Goal: Task Accomplishment & Management: Use online tool/utility

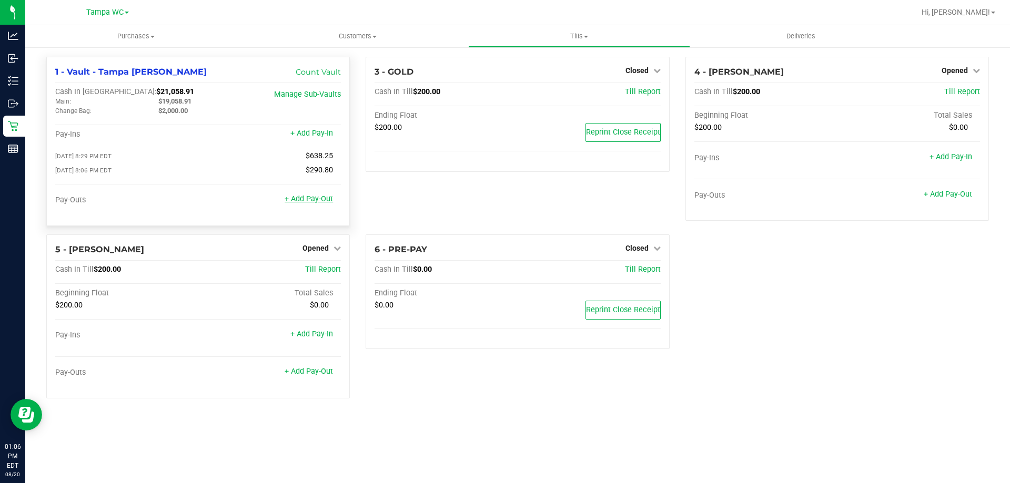
click at [316, 203] on link "+ Add Pay-Out" at bounding box center [309, 199] width 48 height 9
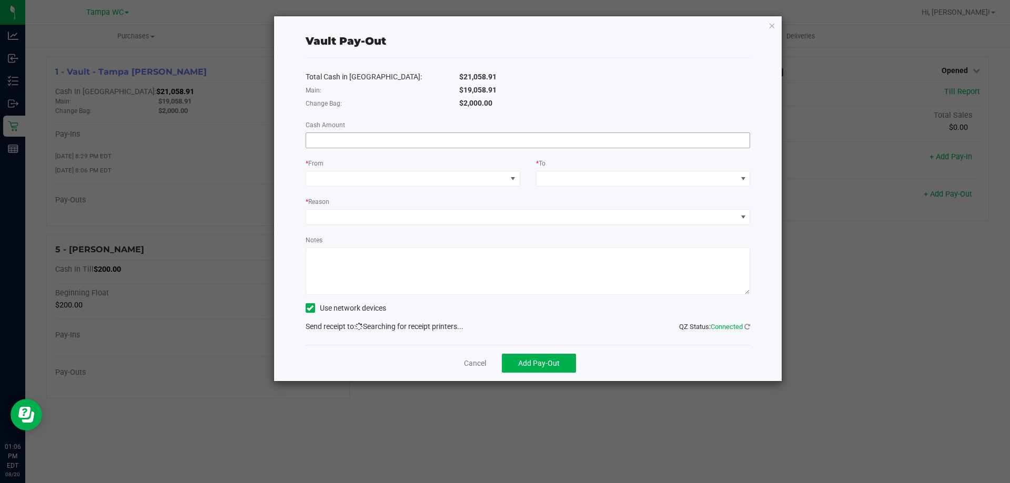
click at [415, 141] on input at bounding box center [528, 140] width 444 height 15
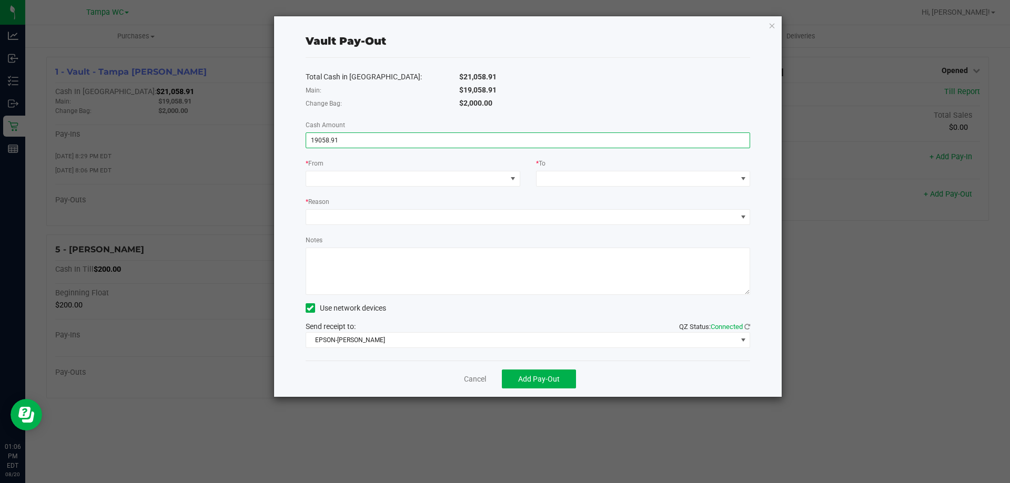
type input "$19,058.91"
click at [488, 160] on div "* From" at bounding box center [413, 164] width 215 height 13
click at [513, 181] on span at bounding box center [513, 179] width 8 height 8
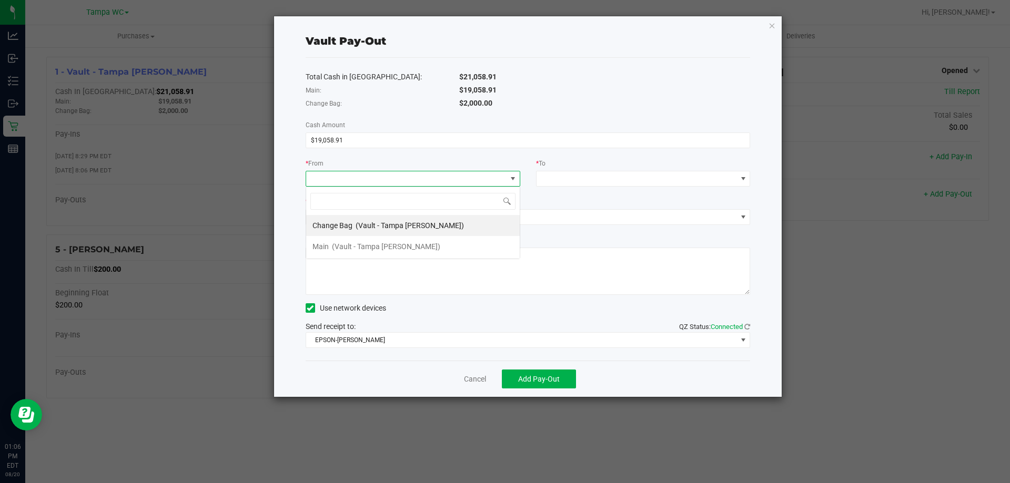
scroll to position [16, 215]
click at [362, 245] on span "(Vault - Tampa [PERSON_NAME])" at bounding box center [386, 247] width 108 height 8
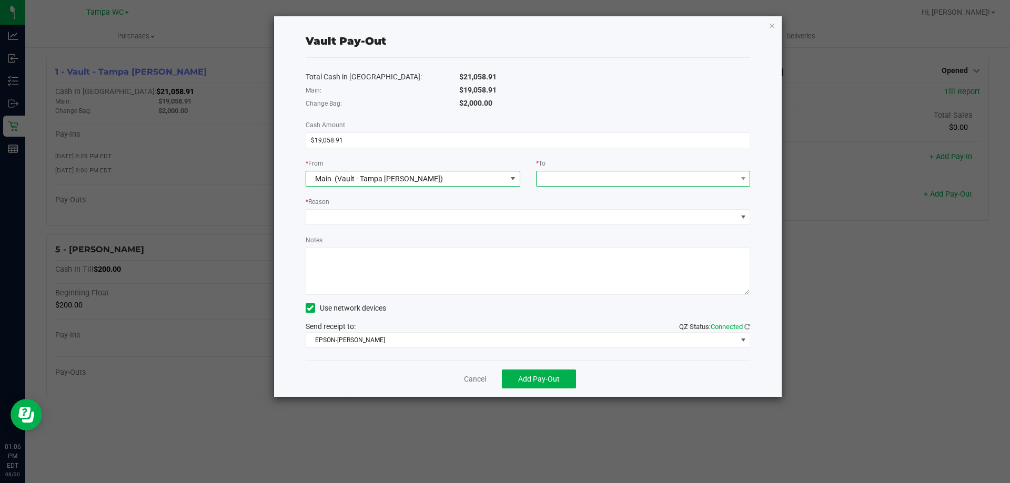
click at [559, 179] on span at bounding box center [637, 178] width 200 height 15
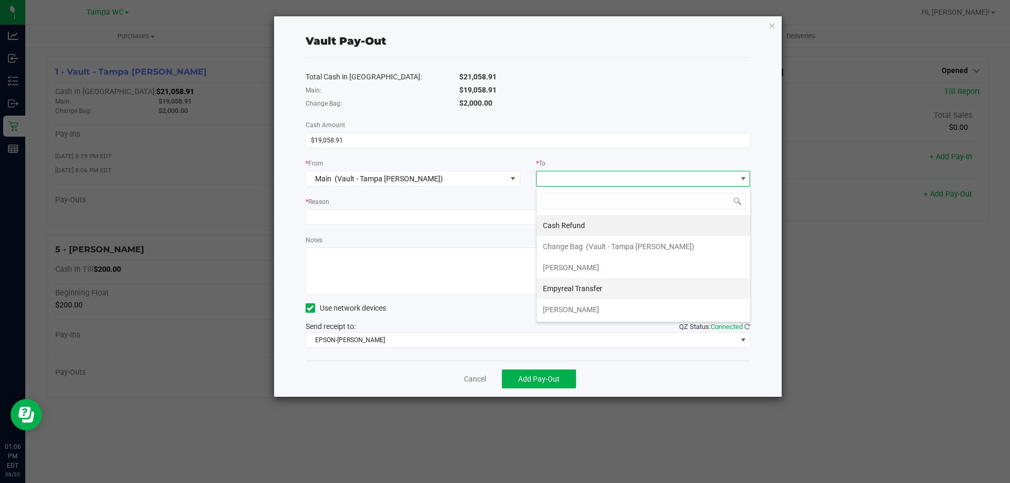
click at [584, 290] on span "Empyreal Transfer" at bounding box center [572, 289] width 59 height 8
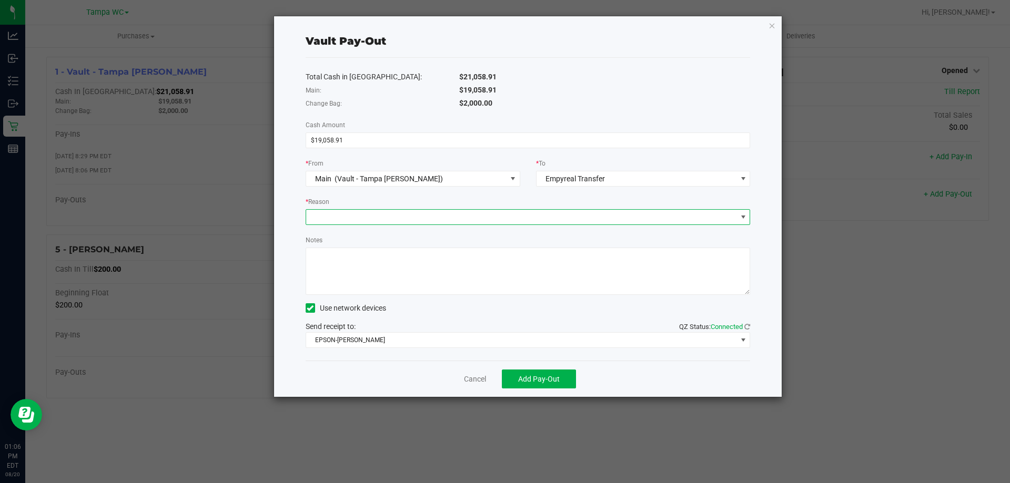
click at [378, 213] on span at bounding box center [521, 217] width 431 height 15
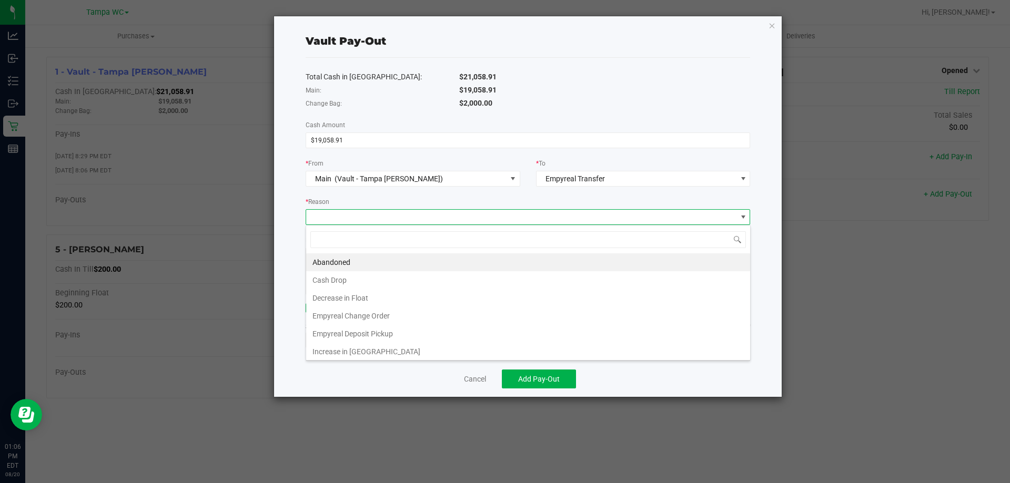
scroll to position [16, 445]
click at [346, 276] on li "Cash Drop" at bounding box center [528, 280] width 444 height 18
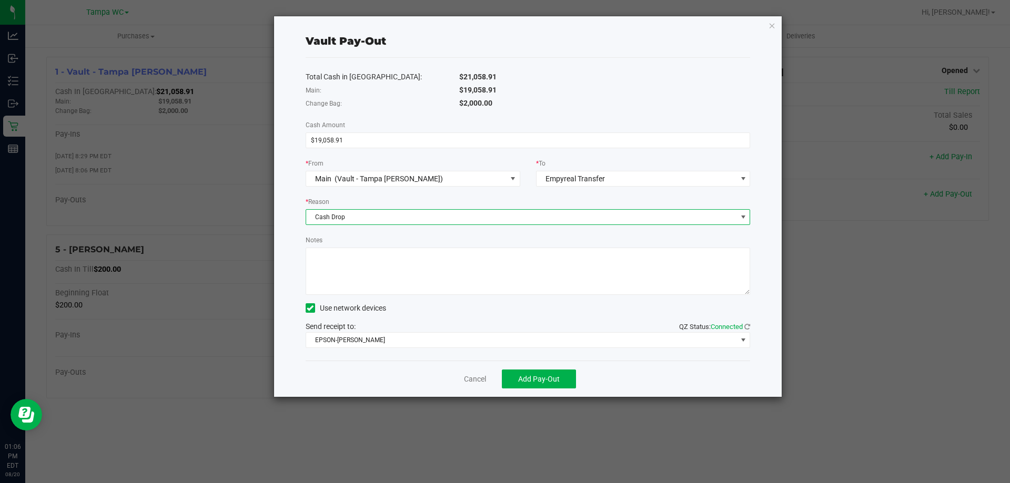
click at [351, 255] on textarea "Notes" at bounding box center [528, 271] width 445 height 47
type textarea "sf"
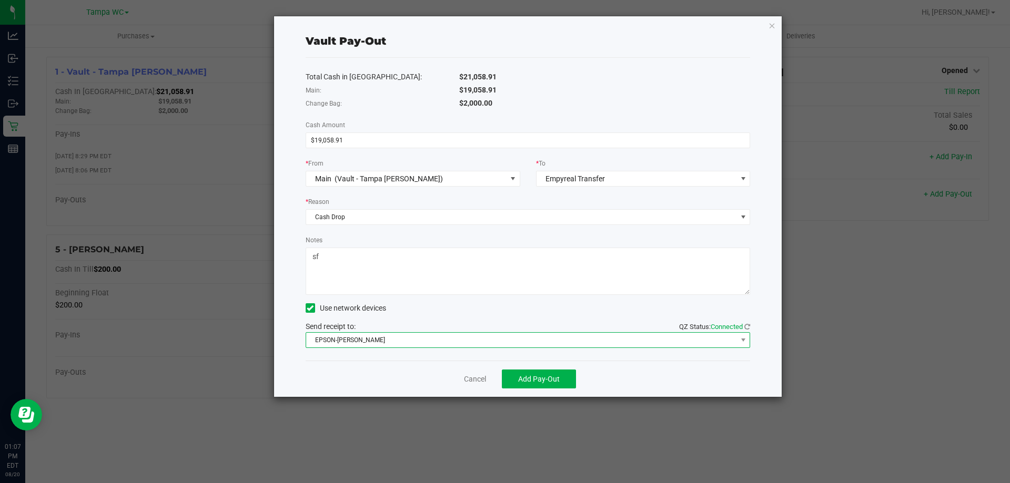
click at [352, 341] on span "EPSON-[PERSON_NAME]" at bounding box center [521, 340] width 431 height 15
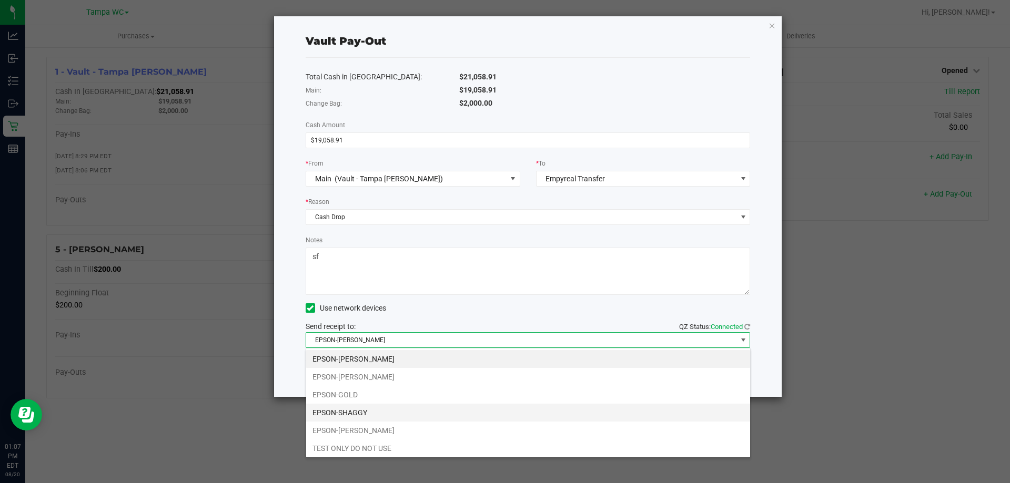
click at [366, 412] on li "EPSON-SHAGGY" at bounding box center [528, 413] width 444 height 18
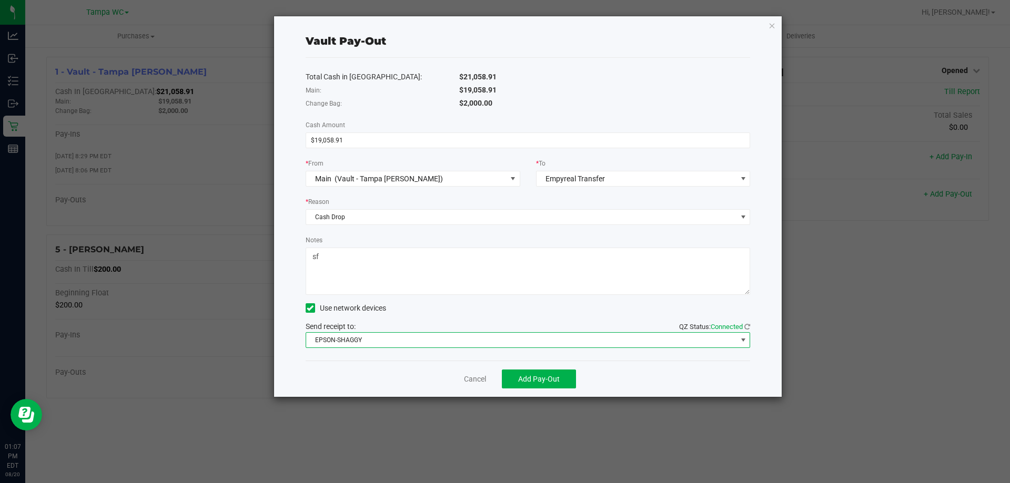
click at [355, 359] on div "Total Cash in Vault: $21,058.91 Main: $19,058.91 Change Bag: $2,000.00 Cash Amo…" at bounding box center [528, 209] width 445 height 303
click at [562, 383] on button "Add Pay-Out" at bounding box center [539, 379] width 74 height 19
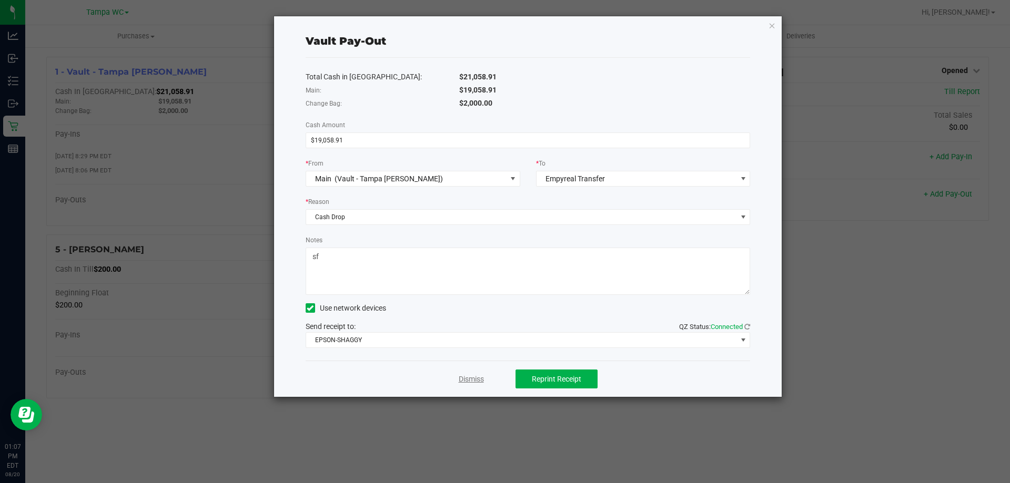
click at [473, 380] on link "Dismiss" at bounding box center [471, 379] width 25 height 11
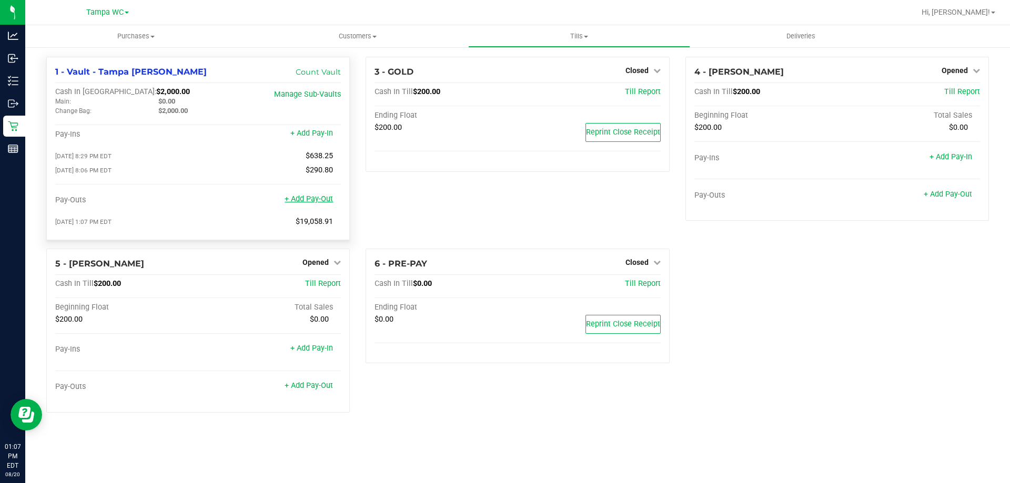
click at [314, 203] on link "+ Add Pay-Out" at bounding box center [309, 199] width 48 height 9
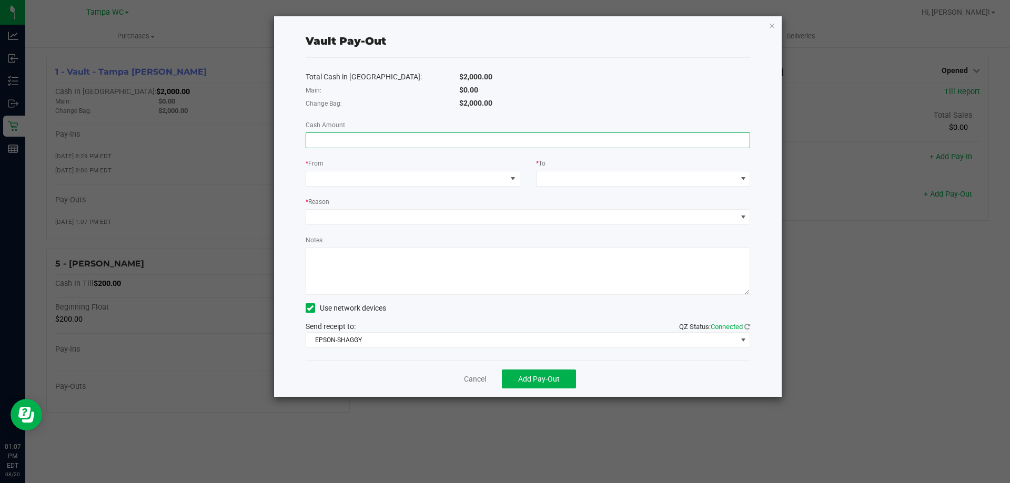
click at [396, 140] on input at bounding box center [528, 140] width 444 height 15
type input "$1,275.00"
click at [444, 177] on span at bounding box center [406, 178] width 200 height 15
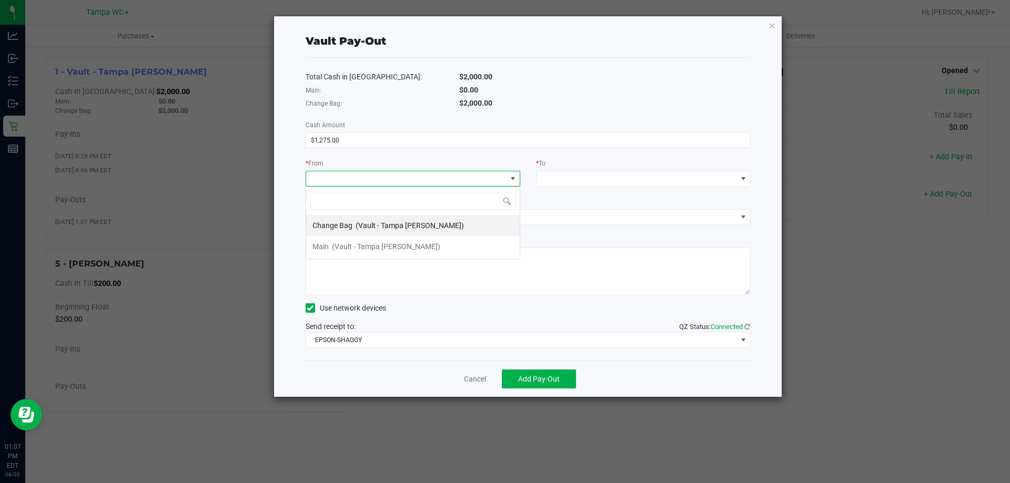
scroll to position [16, 215]
drag, startPoint x: 408, startPoint y: 226, endPoint x: 422, endPoint y: 221, distance: 15.0
click at [408, 226] on span "(Vault - Tampa [PERSON_NAME])" at bounding box center [410, 225] width 108 height 8
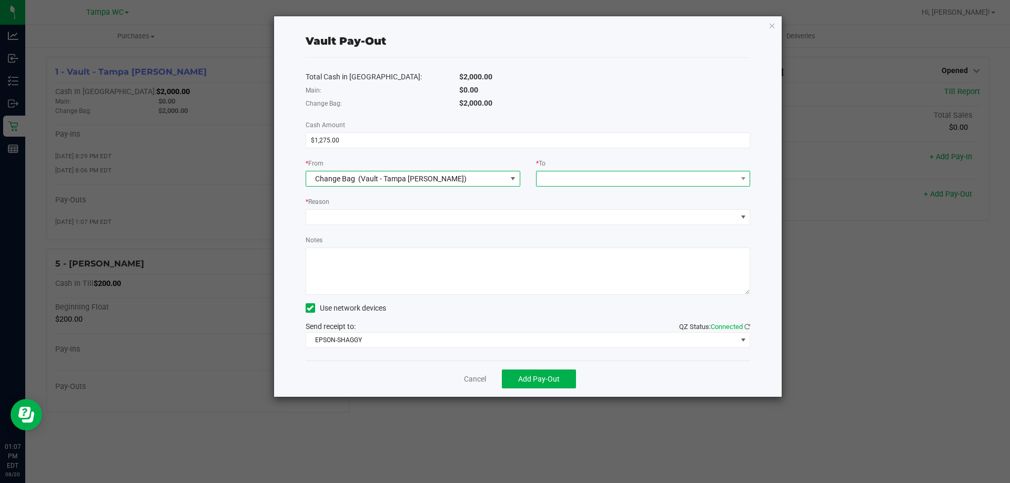
drag, startPoint x: 558, startPoint y: 174, endPoint x: 564, endPoint y: 174, distance: 6.3
click at [559, 174] on span at bounding box center [637, 178] width 200 height 15
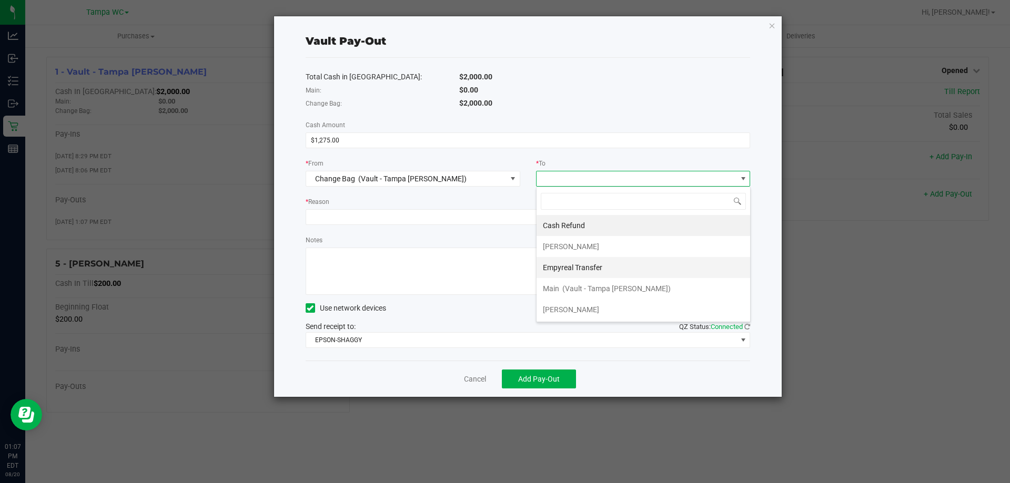
click at [592, 269] on span "Empyreal Transfer" at bounding box center [572, 268] width 59 height 8
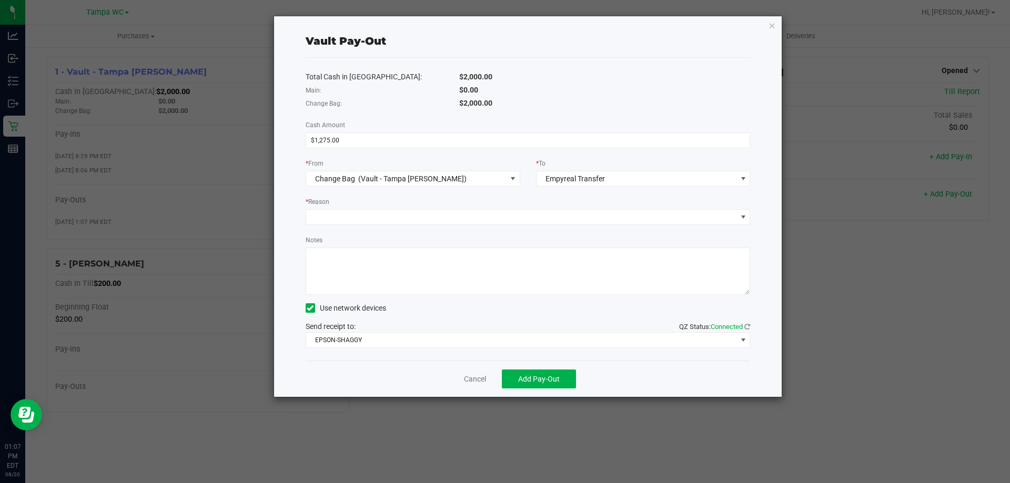
click at [426, 229] on div "Total Cash in Vault: $2,000.00 Main: $0.00 Change Bag: $2,000.00 Cash Amount $1…" at bounding box center [528, 209] width 445 height 303
click at [428, 214] on span at bounding box center [521, 217] width 431 height 15
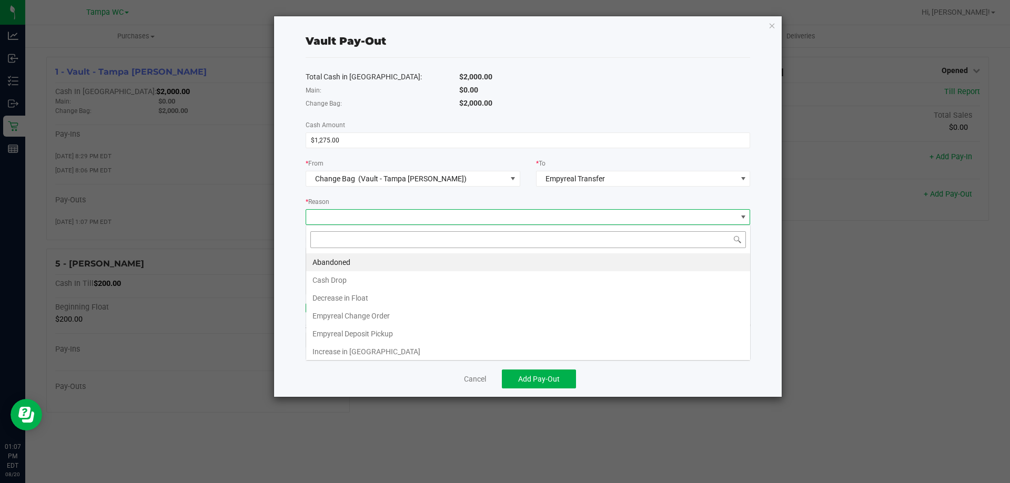
scroll to position [16, 445]
click at [375, 315] on li "Empyreal Change Order" at bounding box center [528, 316] width 444 height 18
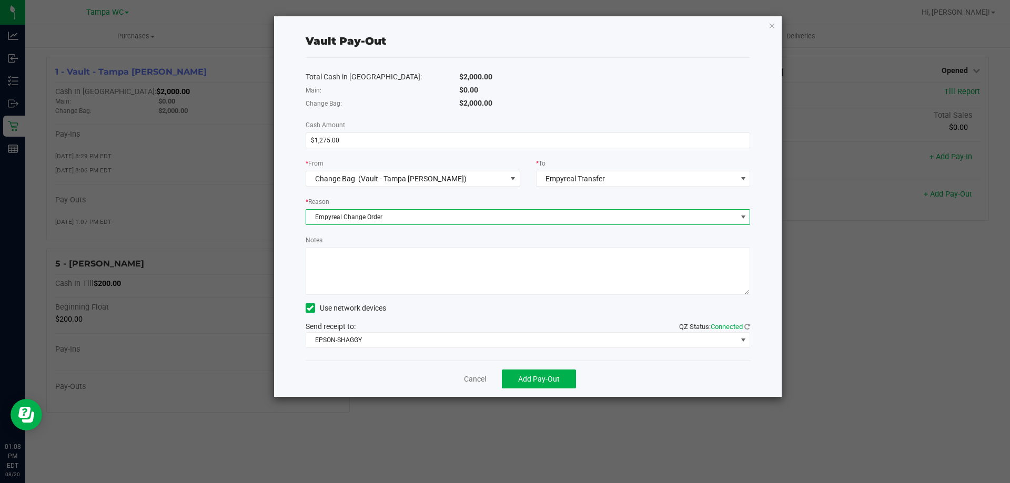
click at [354, 270] on textarea "Notes" at bounding box center [528, 271] width 445 height 47
type textarea "sf"
click at [550, 379] on span "Add Pay-Out" at bounding box center [539, 379] width 42 height 8
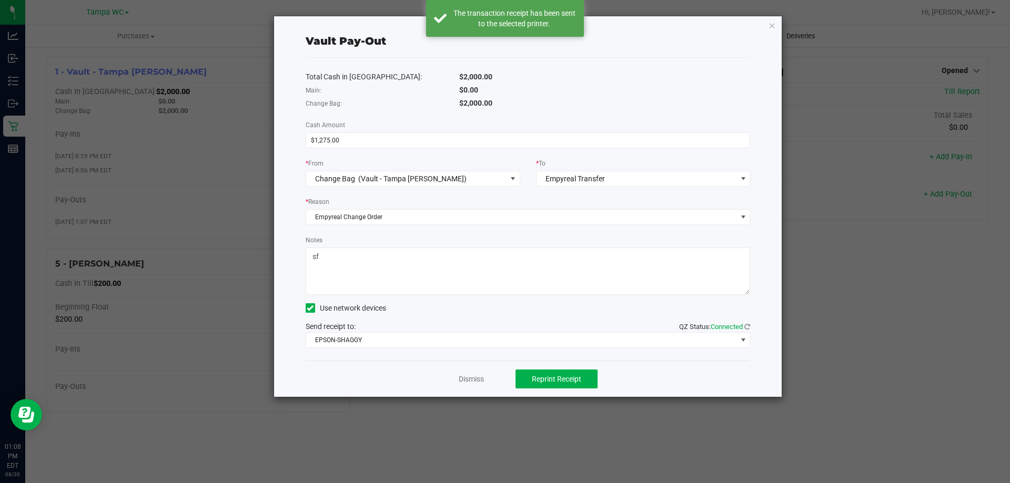
click at [775, 26] on icon "button" at bounding box center [772, 25] width 7 height 13
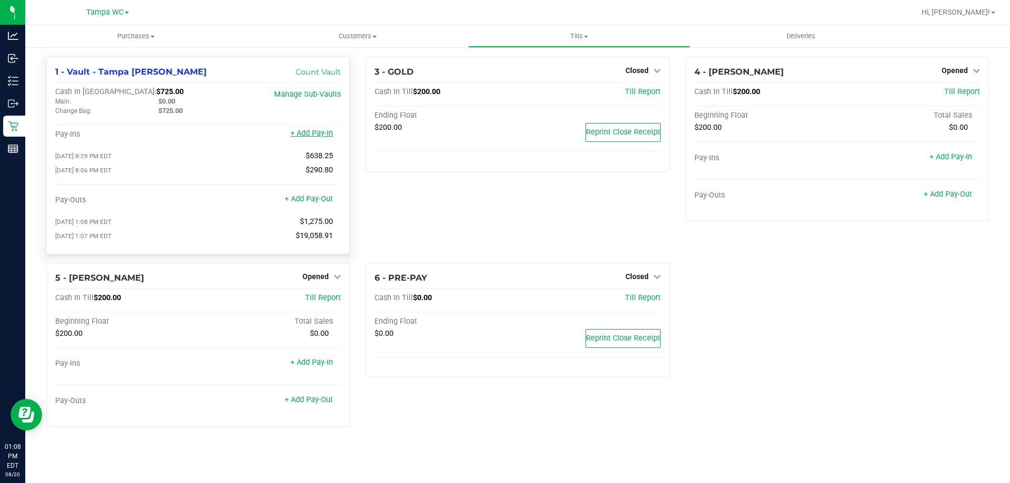
click at [312, 138] on link "+ Add Pay-In" at bounding box center [311, 133] width 43 height 9
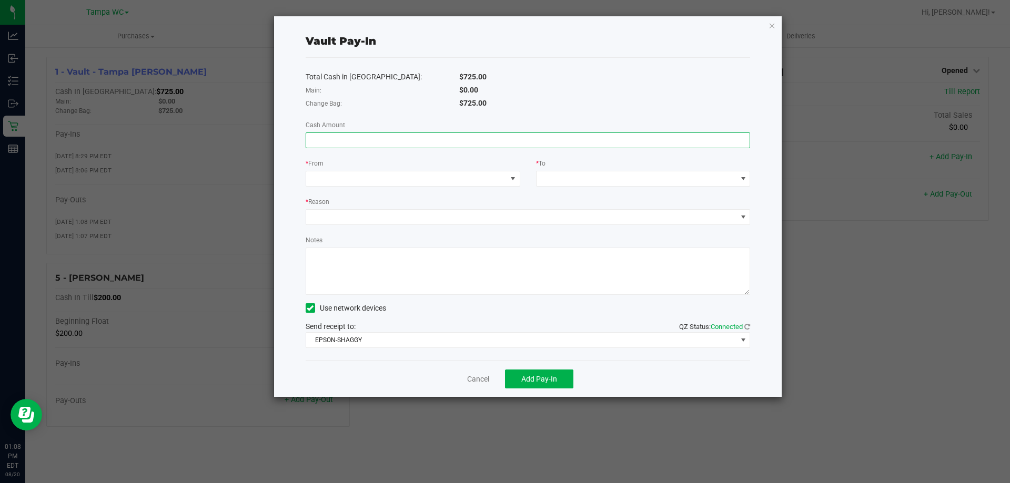
click at [355, 142] on input at bounding box center [528, 140] width 444 height 15
type input "$1,275.00"
click at [328, 178] on span at bounding box center [406, 178] width 200 height 15
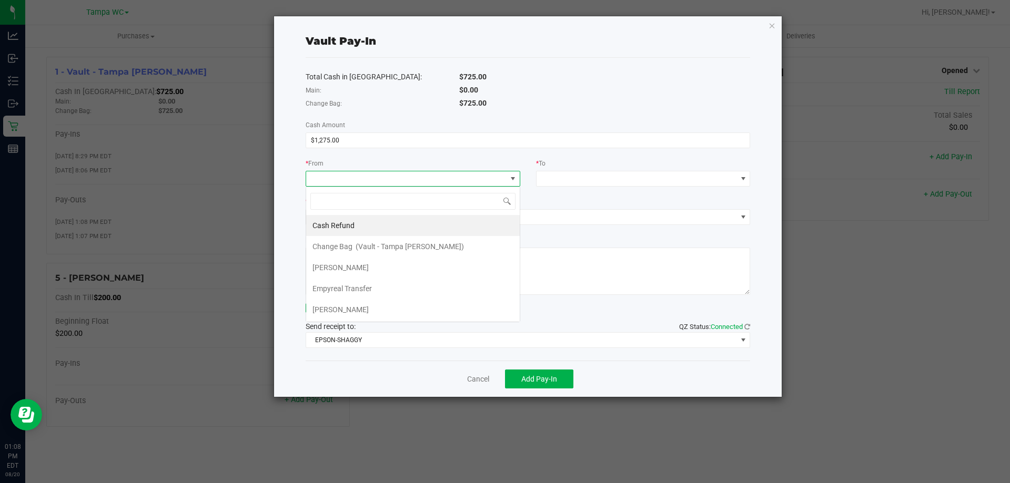
scroll to position [16, 215]
click at [369, 290] on span "Empyreal Transfer" at bounding box center [341, 289] width 59 height 8
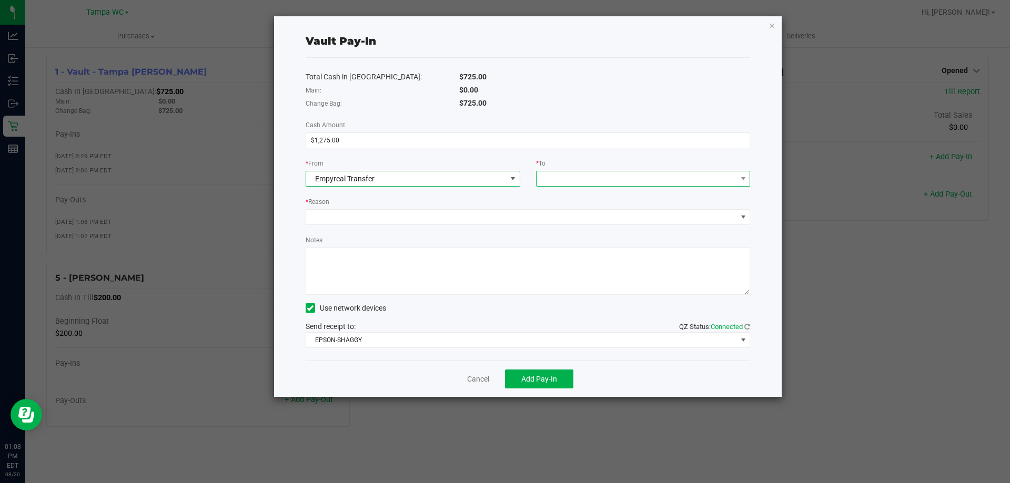
click at [570, 180] on span at bounding box center [637, 178] width 200 height 15
click at [582, 226] on span "Change Bag" at bounding box center [563, 225] width 40 height 8
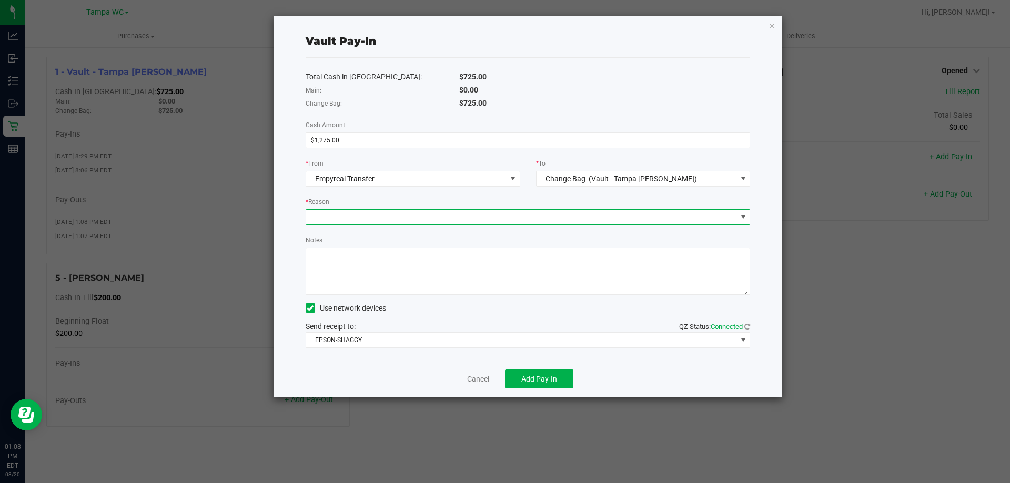
click at [478, 224] on span at bounding box center [521, 217] width 431 height 15
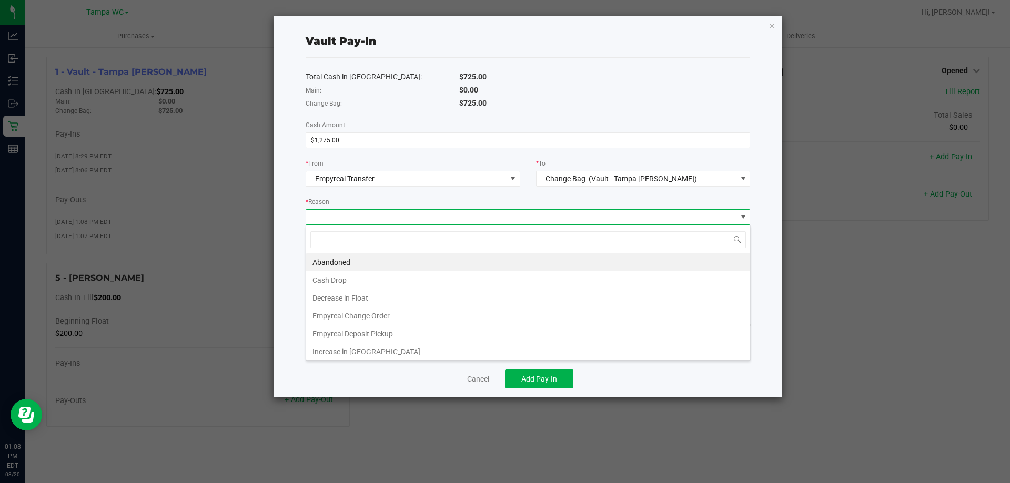
scroll to position [16, 445]
click at [359, 277] on li "Cash Drop" at bounding box center [528, 280] width 444 height 18
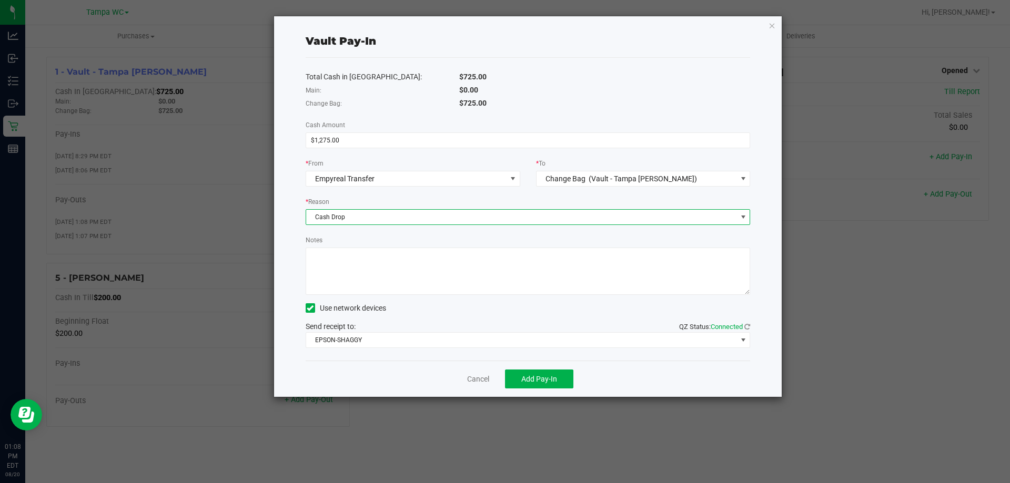
click at [359, 264] on textarea "Notes" at bounding box center [528, 271] width 445 height 47
type textarea "sf"
drag, startPoint x: 555, startPoint y: 377, endPoint x: 585, endPoint y: 243, distance: 137.5
click at [585, 244] on div "Vault Pay-In Total Cash in Vault: $725.00 Main: $0.00 Change Bag: $725.00 Cash …" at bounding box center [528, 206] width 508 height 381
click at [585, 208] on div "* Reason Cash Drop" at bounding box center [528, 210] width 461 height 29
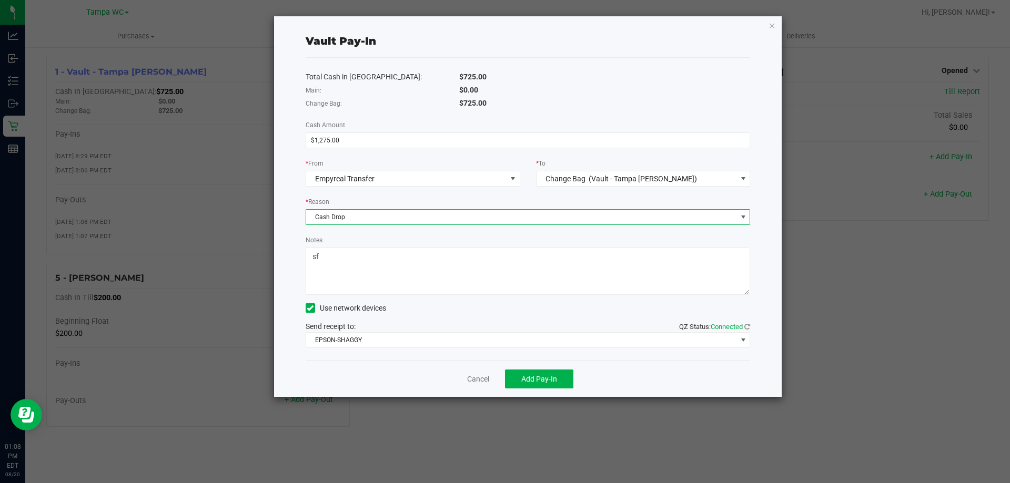
click at [478, 215] on span "Cash Drop" at bounding box center [521, 217] width 431 height 15
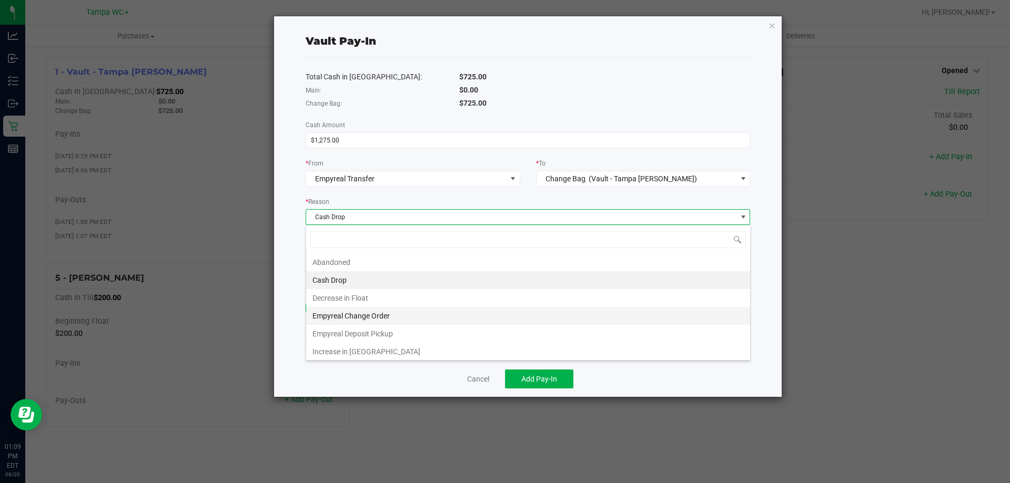
click at [389, 316] on li "Empyreal Change Order" at bounding box center [528, 316] width 444 height 18
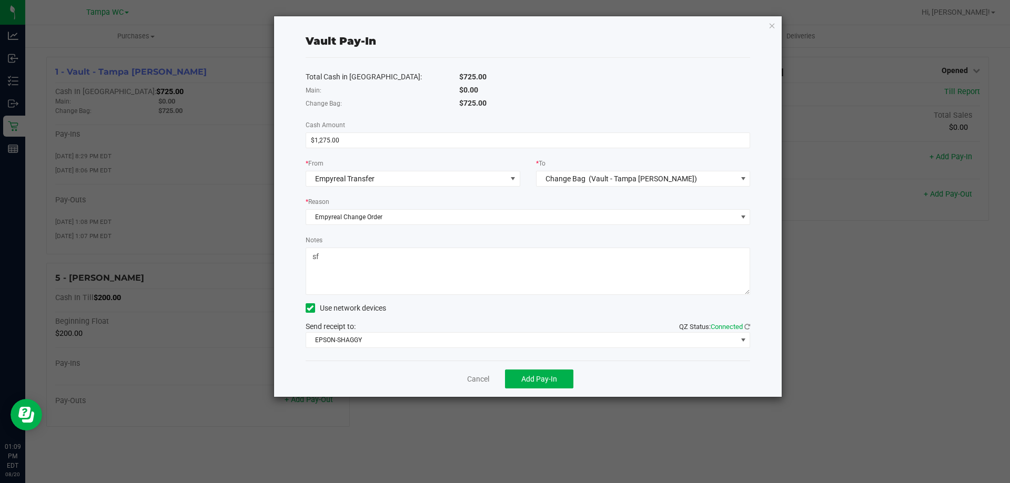
click at [417, 316] on div "Total Cash in Vault: $725.00 Main: $0.00 Change Bag: $725.00 Cash Amount $1,275…" at bounding box center [528, 209] width 445 height 303
click at [537, 375] on span "Add Pay-In" at bounding box center [539, 379] width 36 height 8
click at [466, 381] on link "Dismiss" at bounding box center [471, 379] width 25 height 11
